Goal: Task Accomplishment & Management: Manage account settings

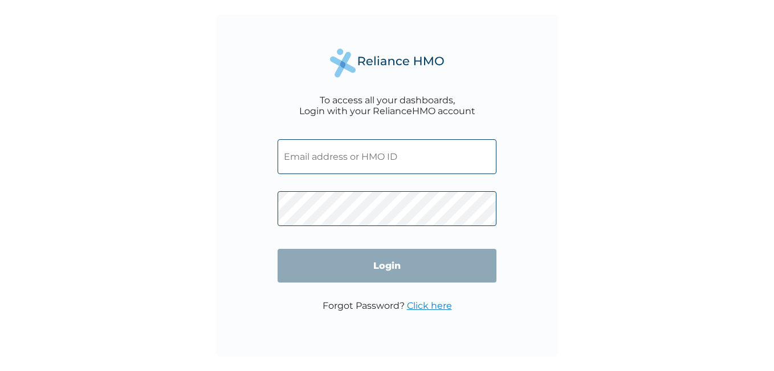
click at [388, 161] on input "text" at bounding box center [387, 156] width 219 height 35
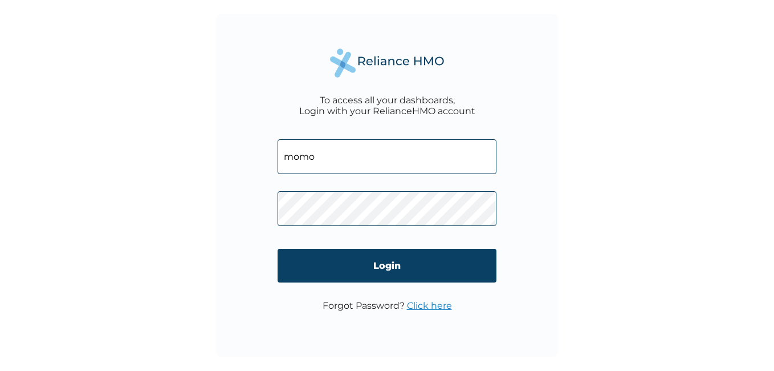
type input "MOMOTAYO@ECOBANK.COM"
click input "Login" at bounding box center [387, 266] width 219 height 34
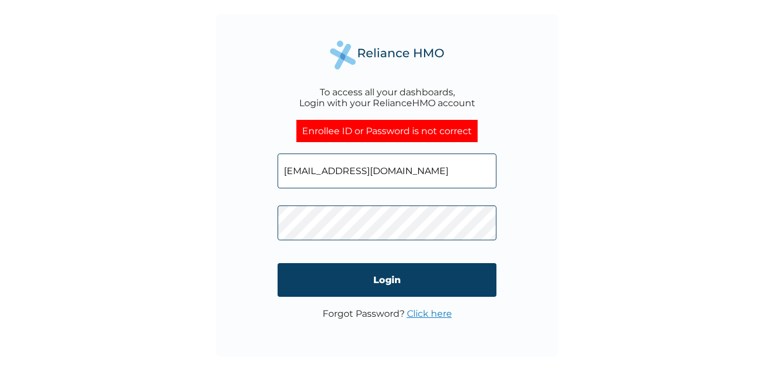
click input "Login" at bounding box center [387, 280] width 219 height 34
click at [432, 310] on link "Click here" at bounding box center [429, 313] width 45 height 11
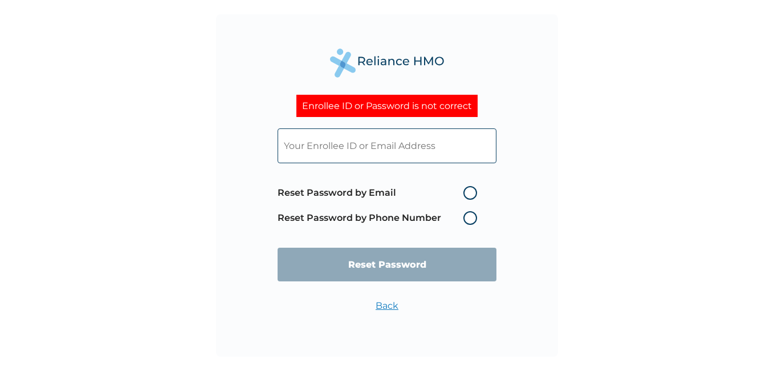
click at [472, 193] on label "Reset Password by Email" at bounding box center [380, 193] width 205 height 14
click at [466, 193] on input "Reset Password by Email" at bounding box center [457, 193] width 18 height 18
radio input "true"
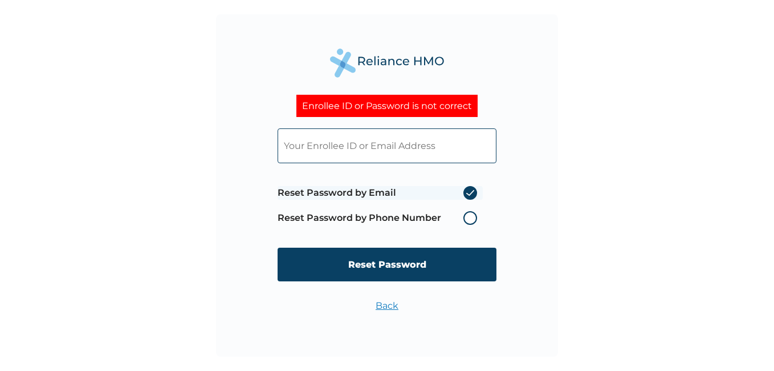
click at [382, 147] on input "text" at bounding box center [387, 145] width 219 height 35
type input "OMOTAYOMATHEW4@GMAIL.COM"
click at [448, 148] on input "OMOTAYOMATHEW4@GMAIL.COM" at bounding box center [387, 145] width 219 height 35
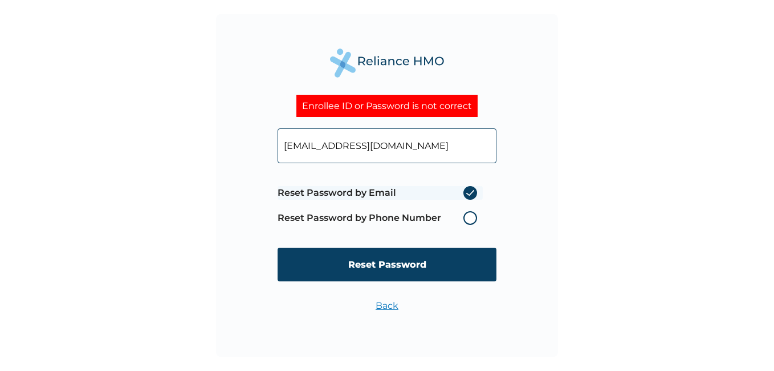
click at [448, 148] on input "OMOTAYOMATHEW4@GMAIL.COM" at bounding box center [387, 145] width 219 height 35
click at [440, 144] on input "text" at bounding box center [387, 145] width 219 height 35
type input "MOMOTAYO@ECOBANK.COM"
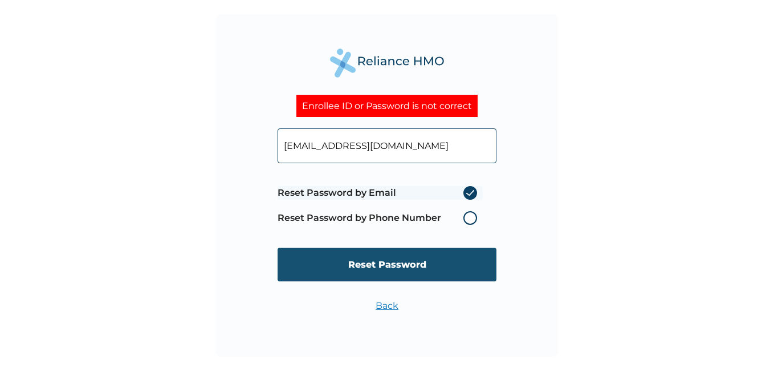
click at [375, 259] on input "Reset Password" at bounding box center [387, 265] width 219 height 34
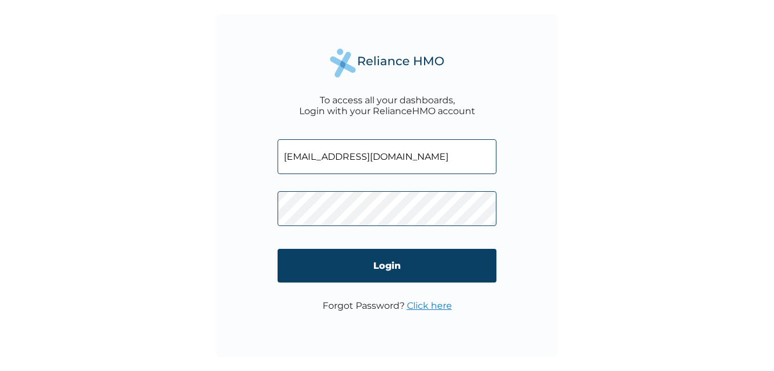
click at [422, 307] on link "Click here" at bounding box center [429, 305] width 45 height 11
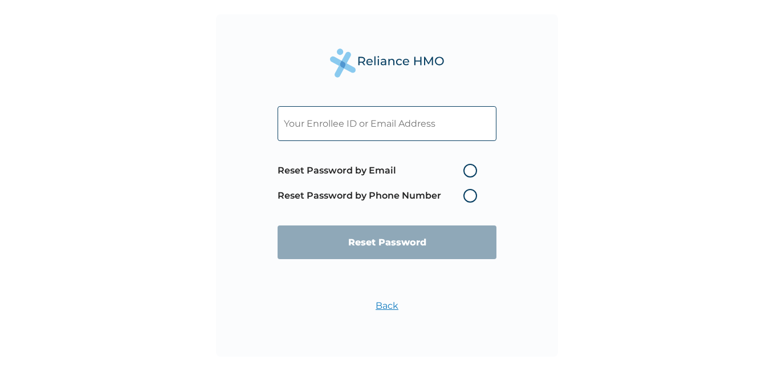
click at [415, 125] on input "text" at bounding box center [387, 123] width 219 height 35
drag, startPoint x: 197, startPoint y: 224, endPoint x: 296, endPoint y: 215, distance: 99.6
click at [202, 224] on div "Reset Password by Email Reset Password by Phone Number Reset Password Back" at bounding box center [387, 185] width 774 height 371
drag, startPoint x: 469, startPoint y: 196, endPoint x: 443, endPoint y: 241, distance: 52.4
click at [469, 197] on label "Reset Password by Phone Number" at bounding box center [380, 196] width 205 height 14
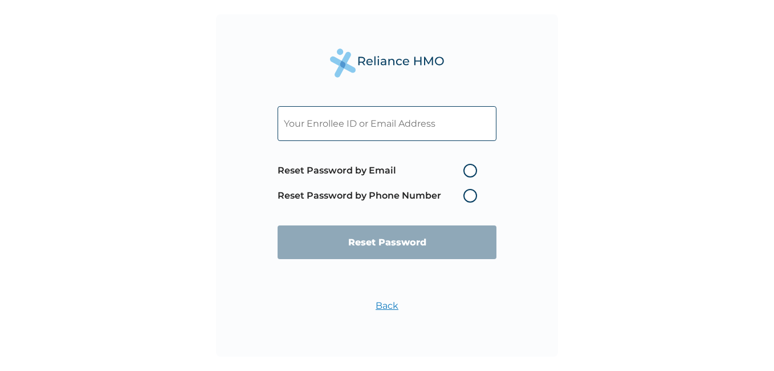
click at [471, 193] on label "Reset Password by Phone Number" at bounding box center [380, 196] width 205 height 14
click at [471, 196] on label "Reset Password by Phone Number" at bounding box center [380, 196] width 205 height 14
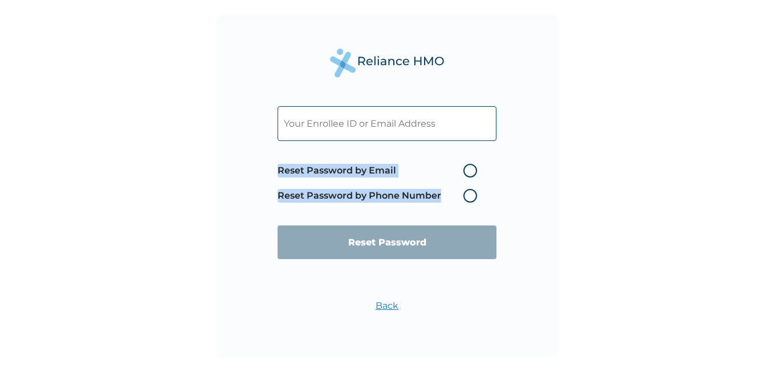
click at [471, 196] on label "Reset Password by Phone Number" at bounding box center [380, 196] width 205 height 14
click at [471, 200] on label "Reset Password by Phone Number" at bounding box center [380, 196] width 205 height 14
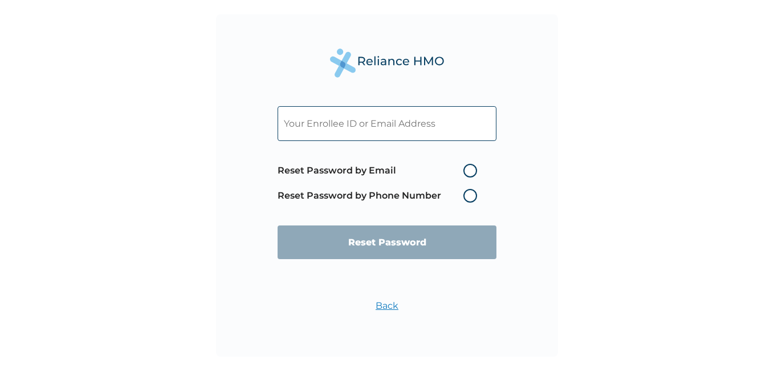
drag, startPoint x: 471, startPoint y: 200, endPoint x: 542, endPoint y: 213, distance: 72.5
click at [542, 213] on div "Reset Password by Email Reset Password by Phone Number Reset Password Back" at bounding box center [387, 185] width 342 height 342
click at [346, 113] on input "text" at bounding box center [387, 123] width 219 height 35
type input "MOMOTAYO@ECOBANK.COM"
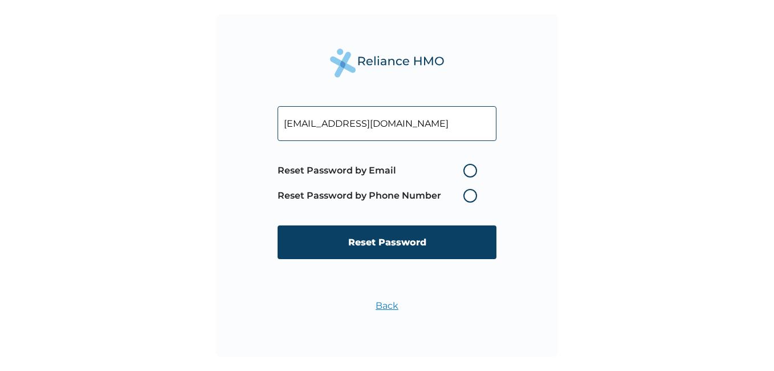
click at [230, 212] on div "MOMOTAYO@ECOBANK.COM Reset Password by Email Reset Password by Phone Number Res…" at bounding box center [387, 185] width 342 height 342
click at [467, 194] on label "Reset Password by Phone Number" at bounding box center [380, 196] width 205 height 14
click at [201, 204] on div "MOMOTAYO@ECOBANK.COM Reset Password by Email Reset Password by Phone Number Res…" at bounding box center [387, 185] width 774 height 371
click at [467, 196] on label "Reset Password by Phone Number" at bounding box center [380, 196] width 205 height 14
click at [468, 167] on label "Reset Password by Email" at bounding box center [380, 171] width 205 height 14
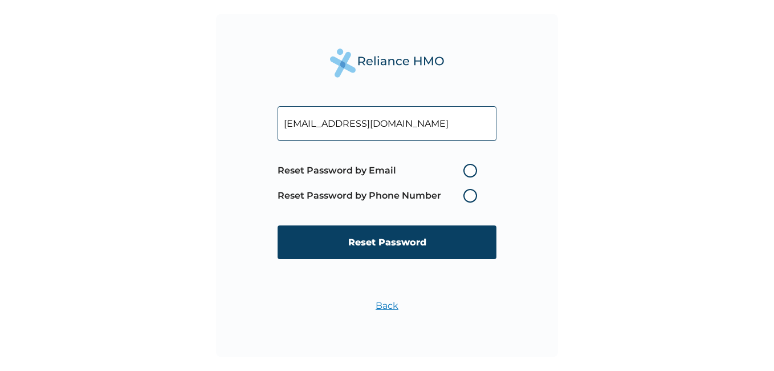
click at [466, 167] on input "Reset Password by Email" at bounding box center [457, 170] width 18 height 18
radio input "true"
click at [469, 190] on label "Reset Password by Phone Number" at bounding box center [380, 196] width 205 height 14
click at [470, 194] on label "Reset Password by Phone Number" at bounding box center [380, 196] width 205 height 14
click at [471, 198] on label "Reset Password by Phone Number" at bounding box center [380, 196] width 205 height 14
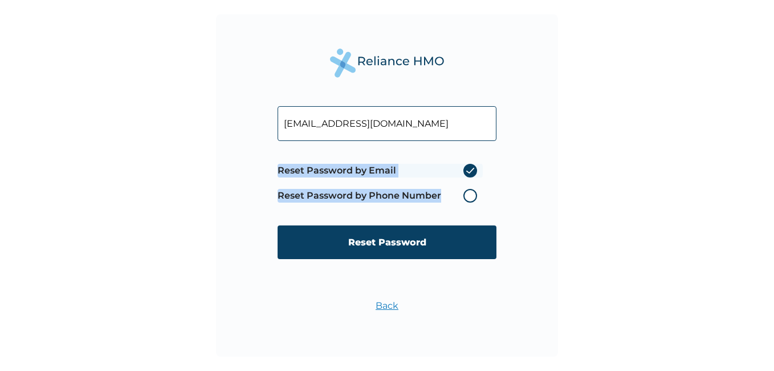
click at [471, 198] on label "Reset Password by Phone Number" at bounding box center [380, 196] width 205 height 14
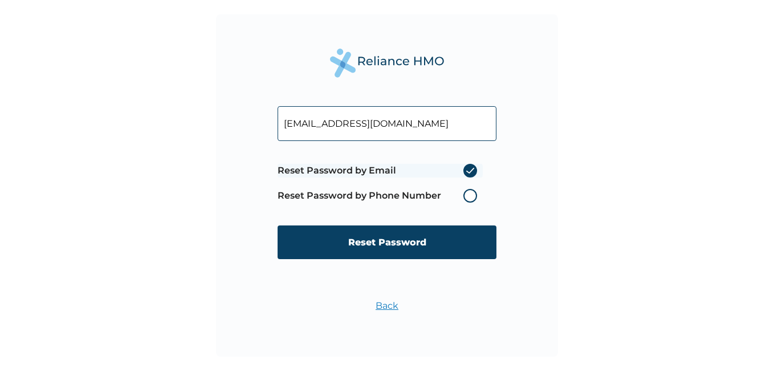
drag, startPoint x: 471, startPoint y: 198, endPoint x: 469, endPoint y: 171, distance: 26.9
click at [469, 171] on label "Reset Password by Email" at bounding box center [380, 171] width 205 height 14
click at [466, 171] on input "Reset Password by Email" at bounding box center [457, 170] width 18 height 18
click at [257, 200] on div "MOMOTAYO@ECOBANK.COM Reset Password by Email Reset Password by Phone Number Res…" at bounding box center [387, 185] width 342 height 342
click at [474, 196] on label "Reset Password by Phone Number" at bounding box center [380, 196] width 205 height 14
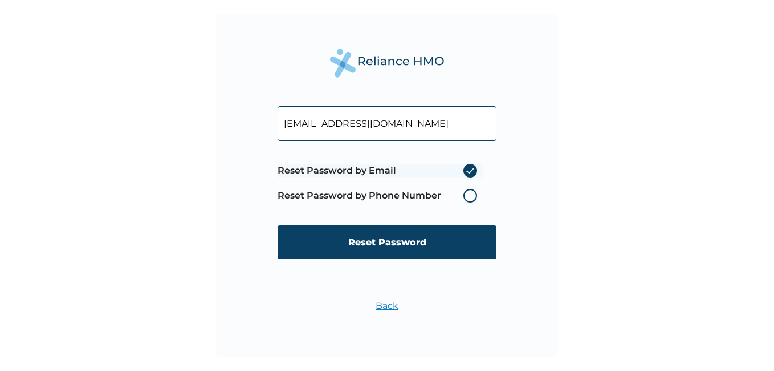
click at [473, 196] on label "Reset Password by Phone Number" at bounding box center [380, 196] width 205 height 14
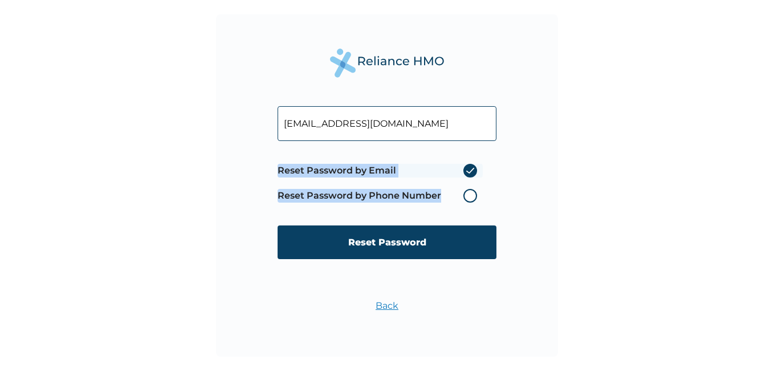
click at [473, 196] on label "Reset Password by Phone Number" at bounding box center [380, 196] width 205 height 14
click at [472, 196] on label "Reset Password by Phone Number" at bounding box center [380, 196] width 205 height 14
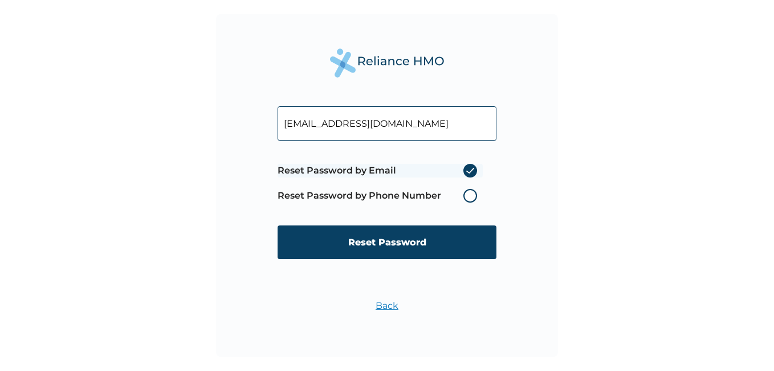
click at [519, 194] on div "MOMOTAYO@ECOBANK.COM Reset Password by Email Reset Password by Phone Number Res…" at bounding box center [387, 185] width 342 height 342
click at [472, 195] on label "Reset Password by Phone Number" at bounding box center [380, 196] width 205 height 14
click at [399, 195] on label "Reset Password by Phone Number" at bounding box center [380, 196] width 205 height 14
click at [549, 198] on div "MOMOTAYO@ECOBANK.COM Reset Password by Email Reset Password by Phone Number Res…" at bounding box center [387, 185] width 342 height 342
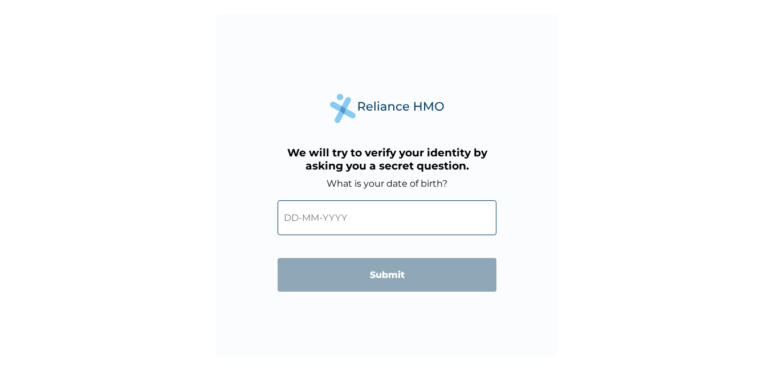
drag, startPoint x: 307, startPoint y: 220, endPoint x: 301, endPoint y: 216, distance: 8.2
click at [307, 220] on input "text" at bounding box center [387, 217] width 219 height 35
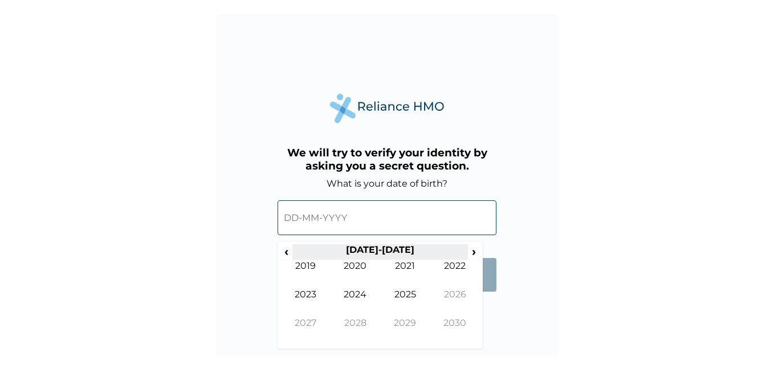
click at [352, 250] on th "[DATE]-[DATE]" at bounding box center [380, 252] width 175 height 16
click at [374, 253] on th "[DATE]-[DATE]" at bounding box center [380, 252] width 175 height 16
click at [291, 253] on span "‹" at bounding box center [287, 251] width 12 height 14
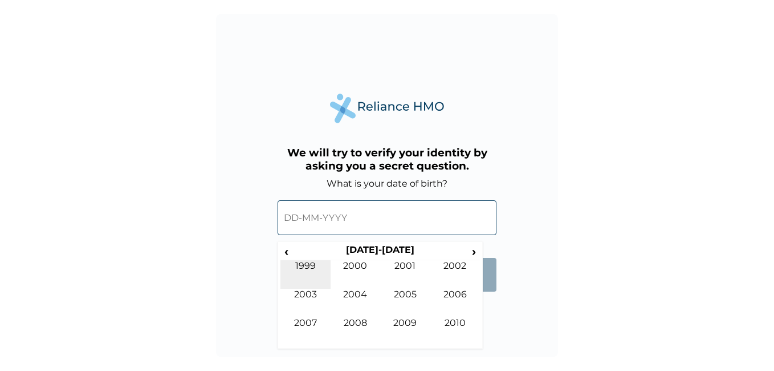
click at [304, 266] on td "1999" at bounding box center [306, 274] width 50 height 29
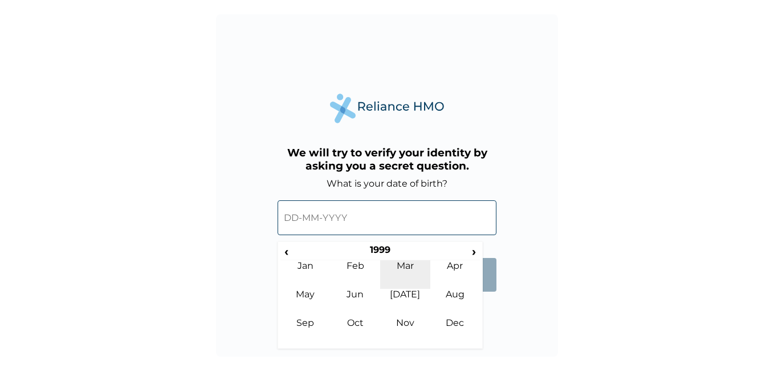
click at [404, 273] on td "Mar" at bounding box center [405, 274] width 50 height 29
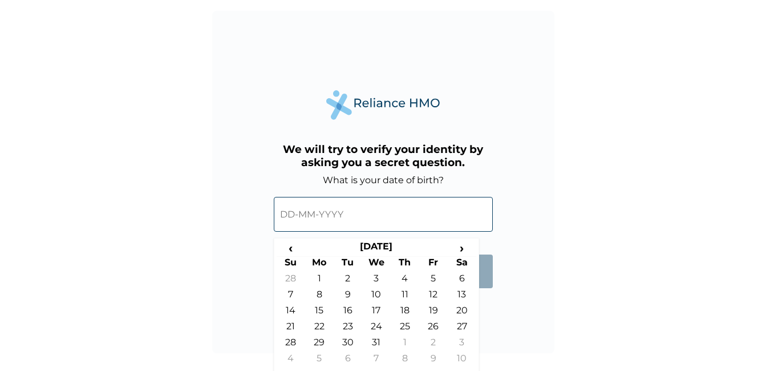
scroll to position [4, 0]
click at [293, 344] on td "28" at bounding box center [291, 344] width 29 height 16
type input "[DATE]"
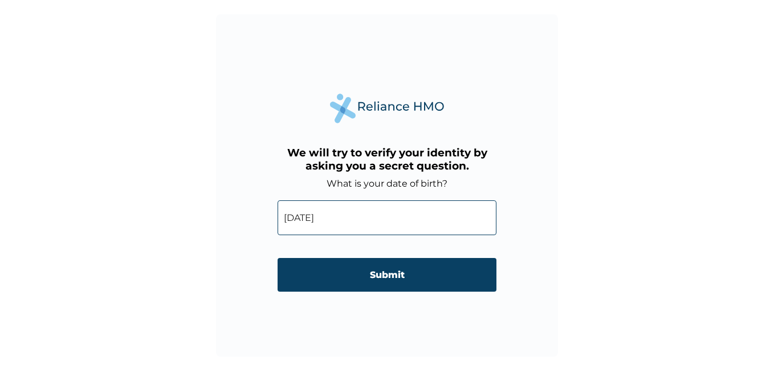
click at [379, 277] on input "Submit" at bounding box center [387, 275] width 219 height 34
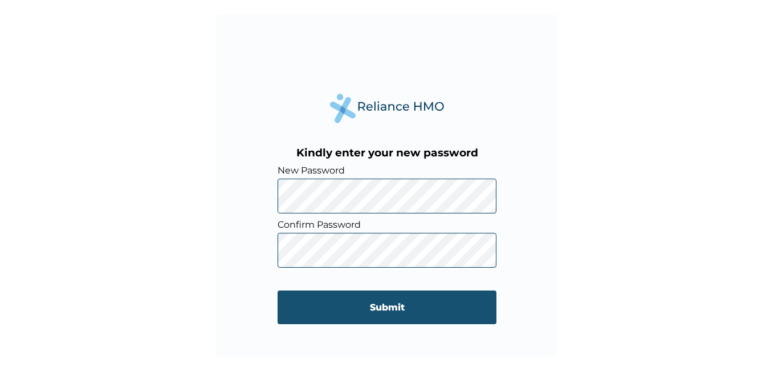
click at [396, 305] on input "Submit" at bounding box center [387, 307] width 219 height 34
